Goal: Task Accomplishment & Management: Complete application form

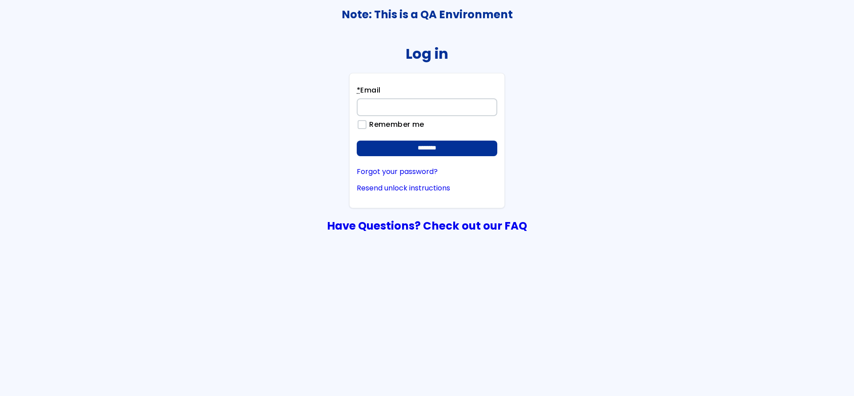
click at [379, 105] on input "* Email" at bounding box center [427, 107] width 141 height 18
type input "**********"
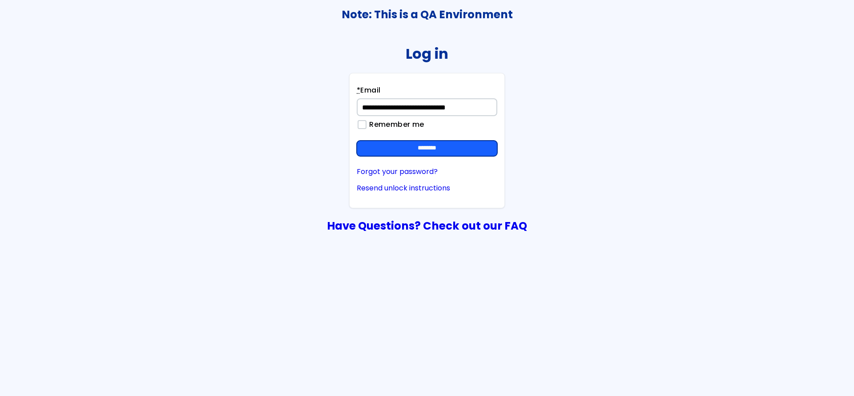
click at [450, 143] on input "********" at bounding box center [427, 149] width 141 height 16
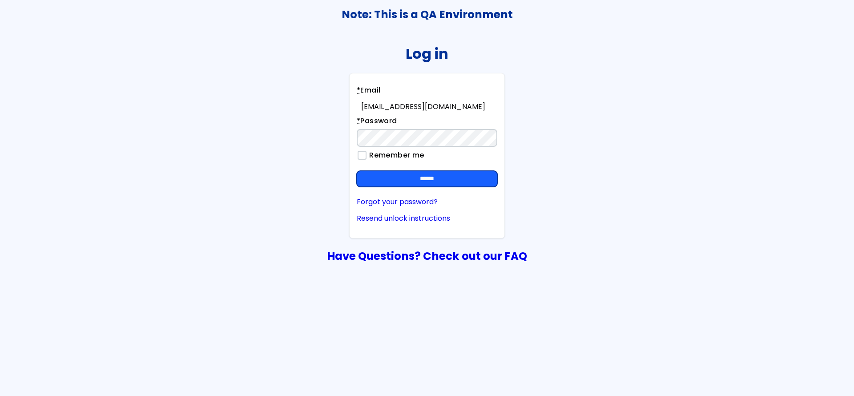
click at [459, 183] on input "******" at bounding box center [427, 179] width 141 height 16
